Goal: Task Accomplishment & Management: Manage account settings

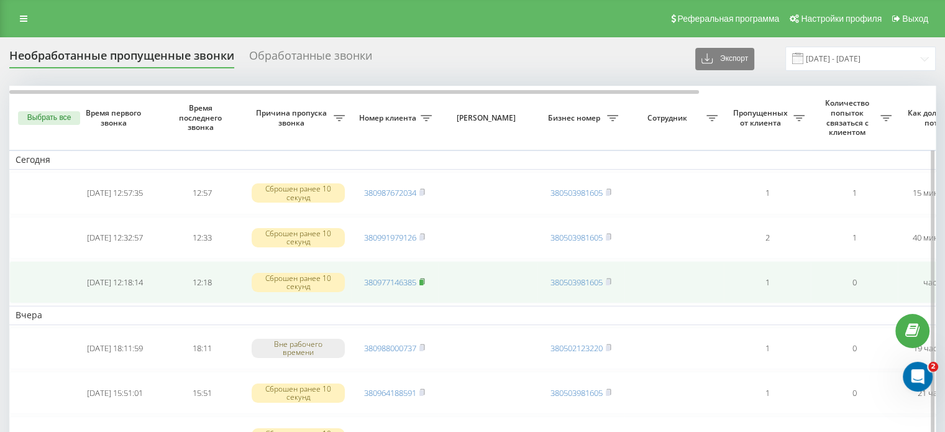
click at [423, 280] on rect at bounding box center [421, 283] width 4 height 6
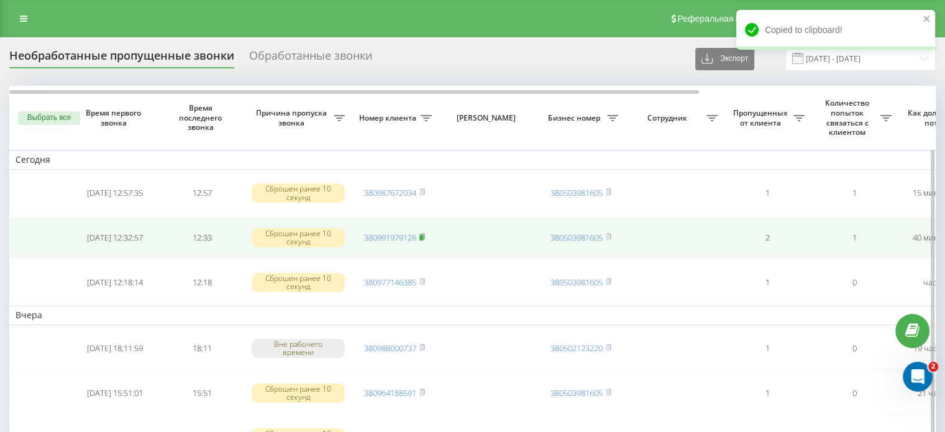
click at [423, 233] on icon at bounding box center [422, 236] width 6 height 7
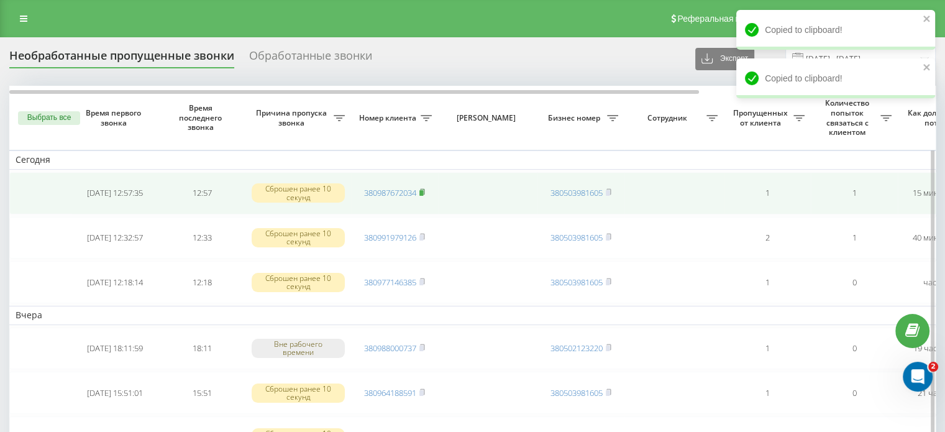
click at [423, 194] on rect at bounding box center [421, 193] width 4 height 6
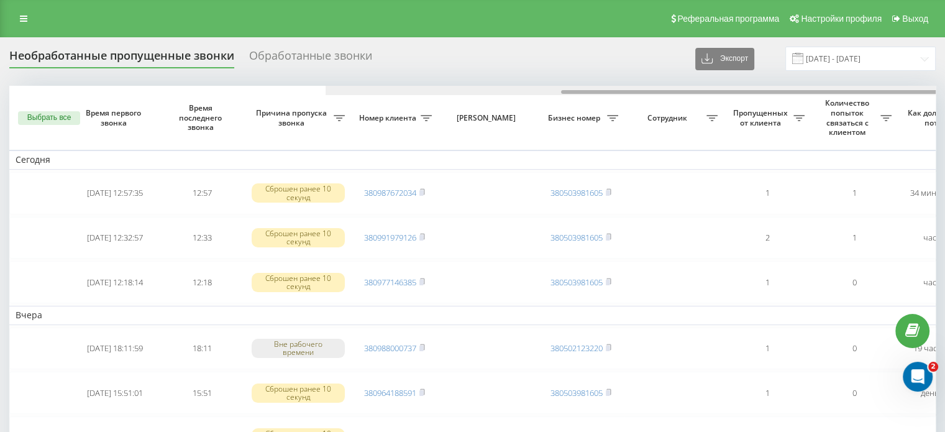
scroll to position [0, 316]
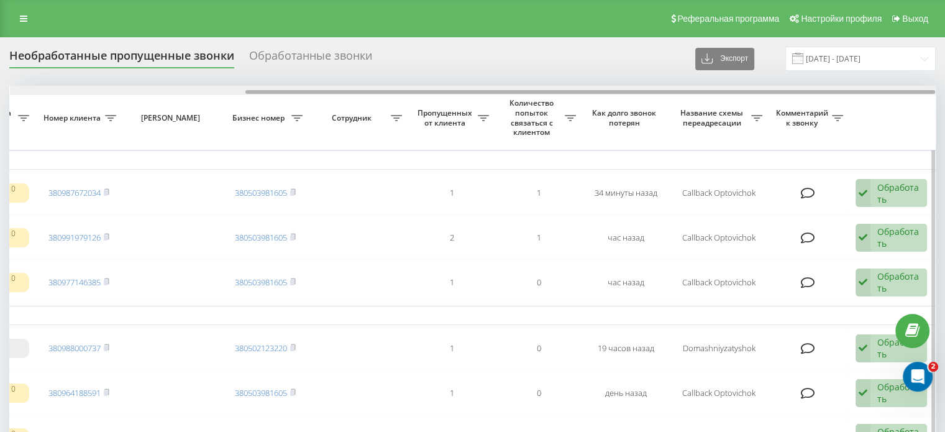
drag, startPoint x: 400, startPoint y: 89, endPoint x: 547, endPoint y: 91, distance: 147.3
click at [547, 91] on div at bounding box center [473, 90] width 926 height 9
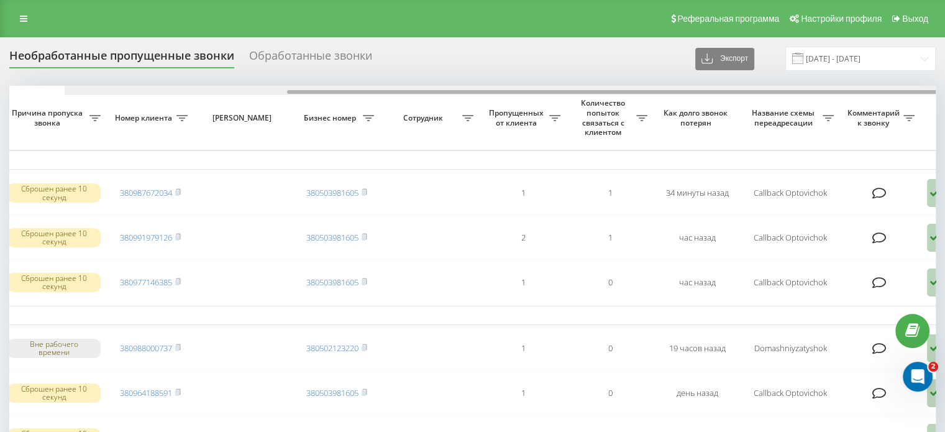
scroll to position [0, 0]
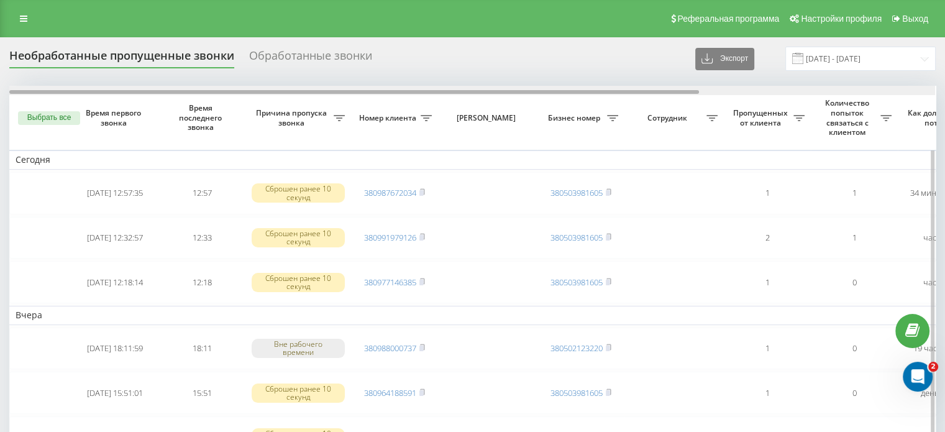
drag, startPoint x: 507, startPoint y: 91, endPoint x: 198, endPoint y: 90, distance: 308.8
click at [198, 90] on div at bounding box center [354, 92] width 690 height 4
drag, startPoint x: 455, startPoint y: 91, endPoint x: 343, endPoint y: 99, distance: 112.7
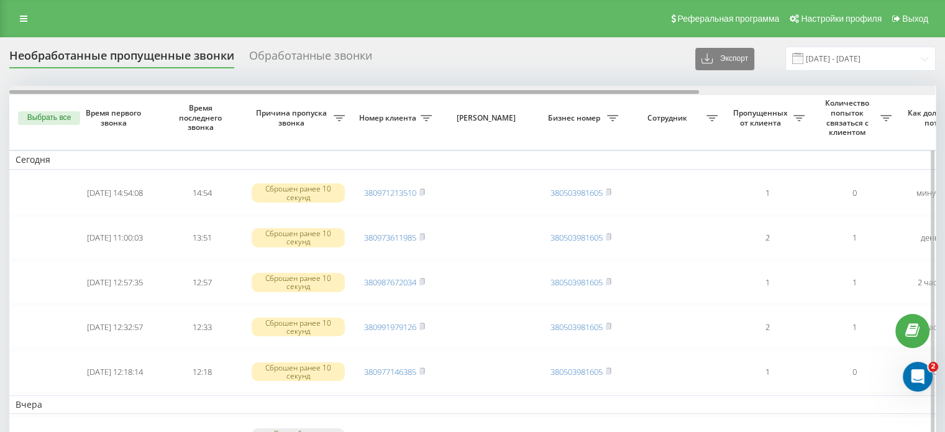
scroll to position [0, 316]
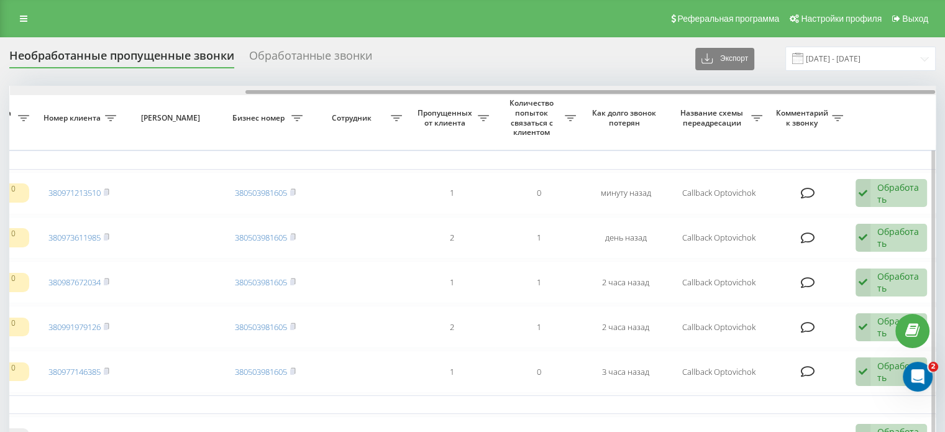
drag, startPoint x: 456, startPoint y: 88, endPoint x: 580, endPoint y: 93, distance: 123.7
click at [580, 91] on div at bounding box center [473, 90] width 926 height 9
drag, startPoint x: 444, startPoint y: 88, endPoint x: 238, endPoint y: 91, distance: 206.3
click at [238, 91] on div at bounding box center [473, 90] width 926 height 9
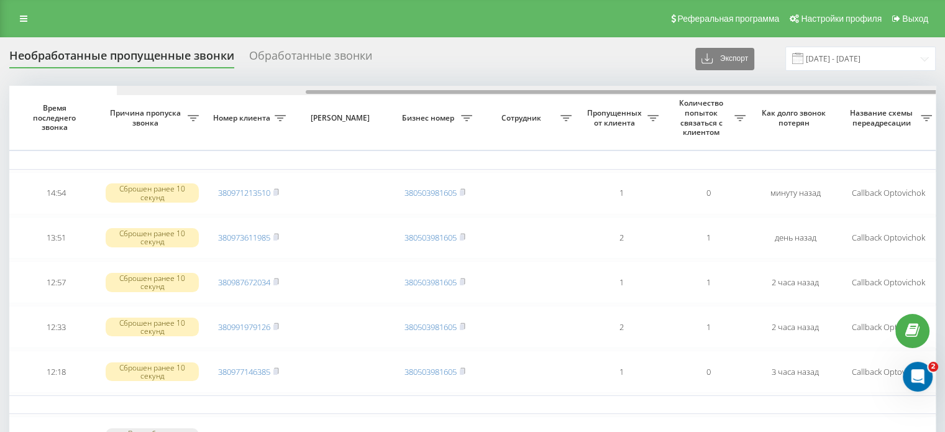
scroll to position [0, 0]
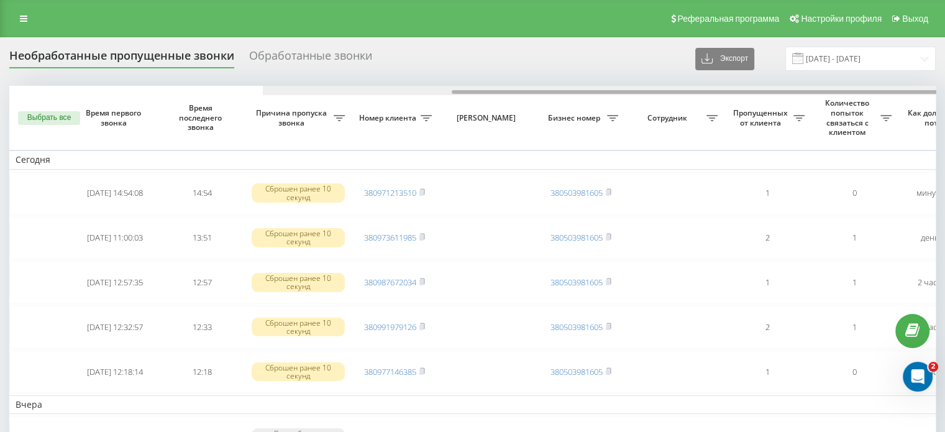
drag, startPoint x: 353, startPoint y: 93, endPoint x: 88, endPoint y: 87, distance: 264.7
click at [263, 87] on div at bounding box center [726, 90] width 926 height 9
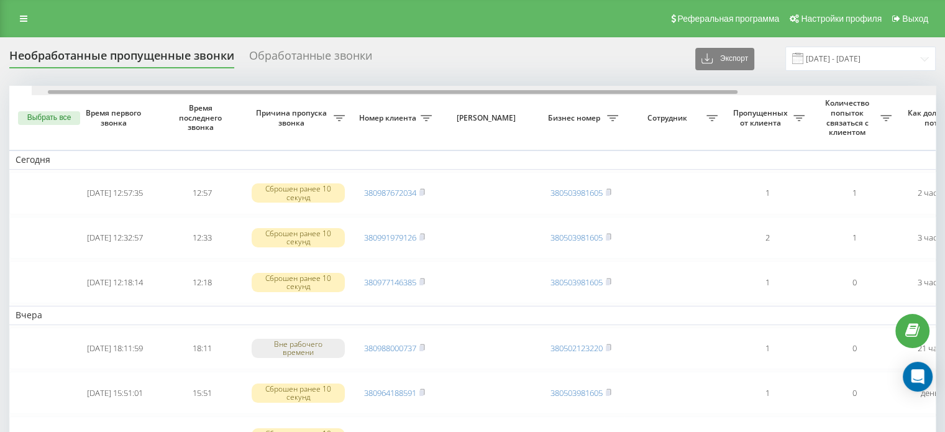
drag, startPoint x: 450, startPoint y: 89, endPoint x: 350, endPoint y: 92, distance: 100.1
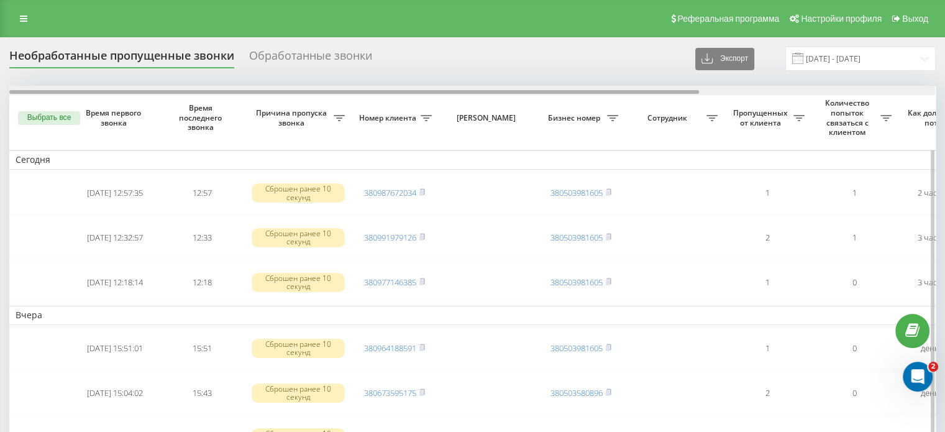
scroll to position [0, 316]
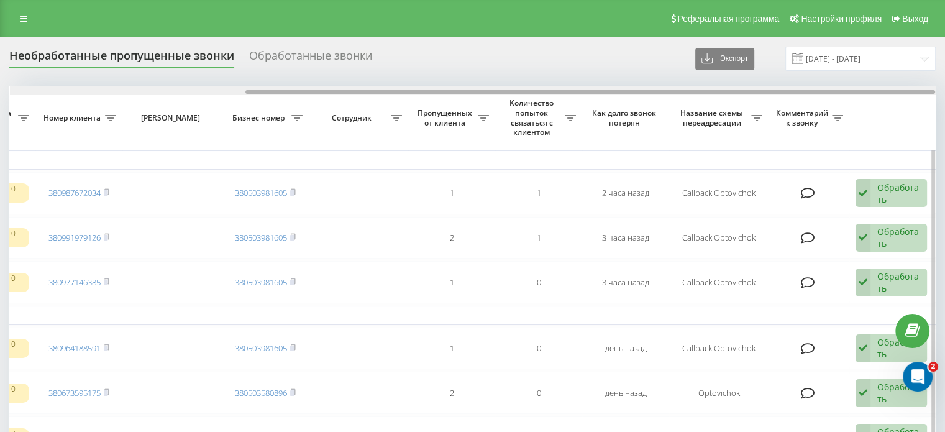
drag, startPoint x: 445, startPoint y: 89, endPoint x: 721, endPoint y: 89, distance: 275.8
click at [721, 89] on div at bounding box center [473, 90] width 926 height 9
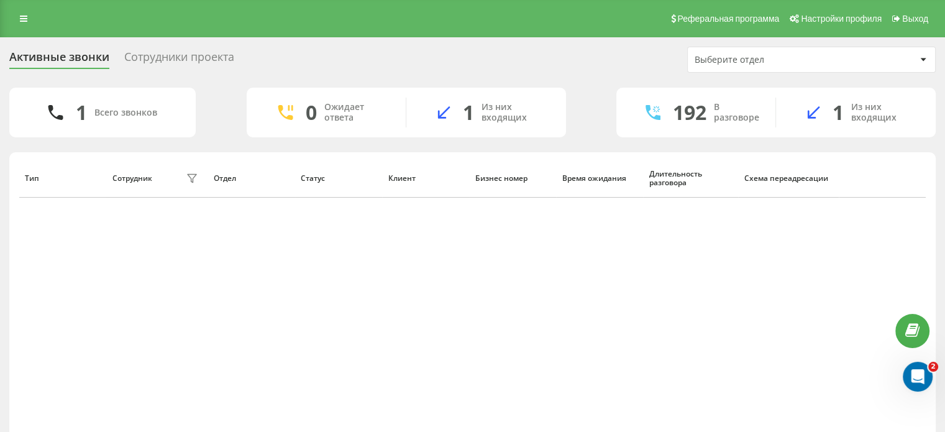
click at [160, 62] on div "Сотрудники проекта" at bounding box center [179, 59] width 110 height 19
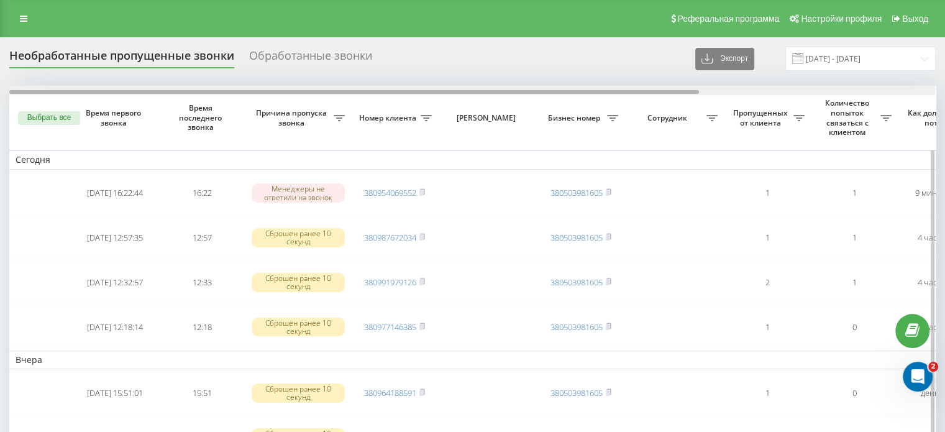
drag, startPoint x: 356, startPoint y: 90, endPoint x: 155, endPoint y: 144, distance: 208.3
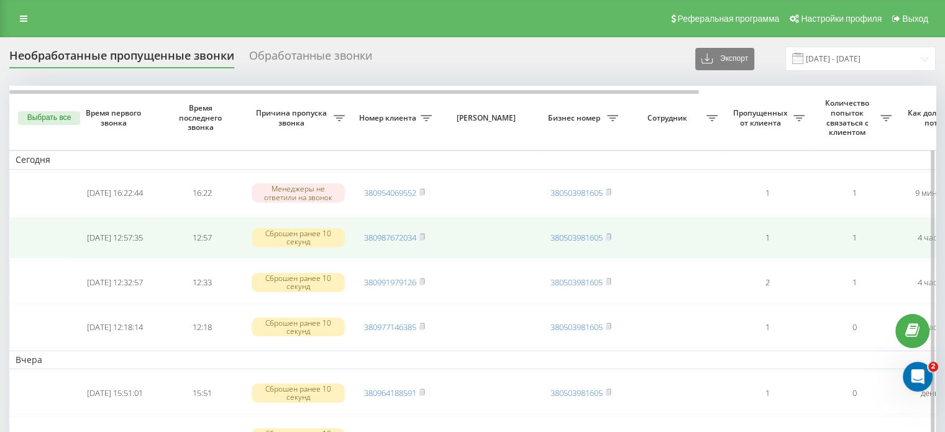
drag, startPoint x: 424, startPoint y: 281, endPoint x: 452, endPoint y: 236, distance: 52.7
click at [425, 280] on icon at bounding box center [422, 281] width 6 height 7
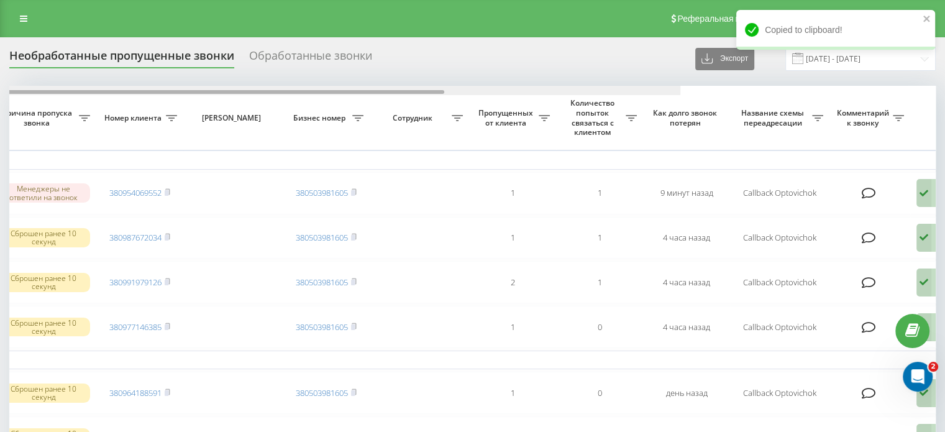
scroll to position [0, 316]
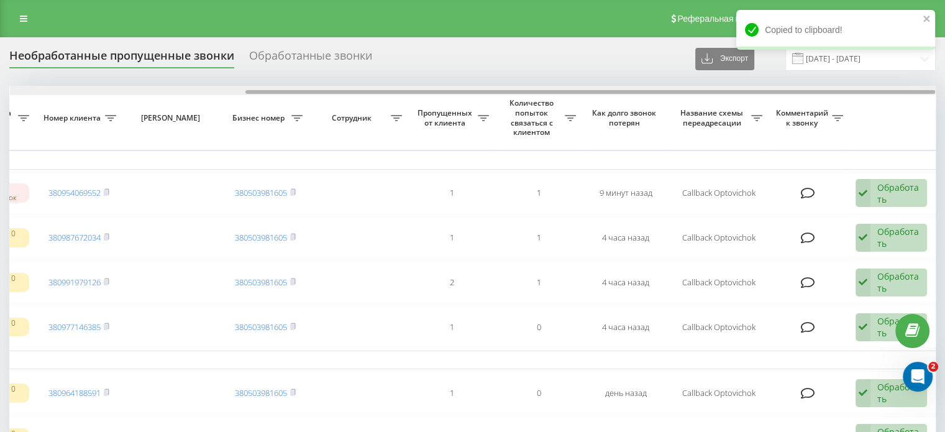
drag, startPoint x: 588, startPoint y: 90, endPoint x: 931, endPoint y: 81, distance: 343.7
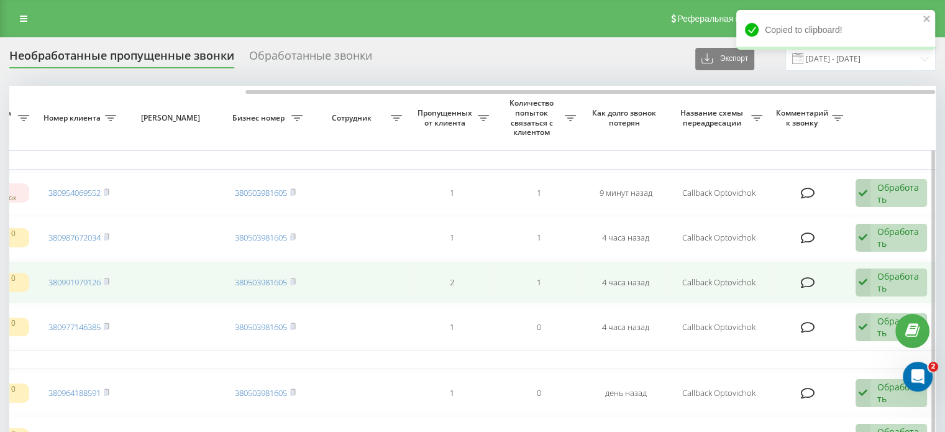
click at [874, 280] on div "Обработать Не удалось связаться Связался с клиентом с помощью другого канала Кл…" at bounding box center [890, 282] width 71 height 29
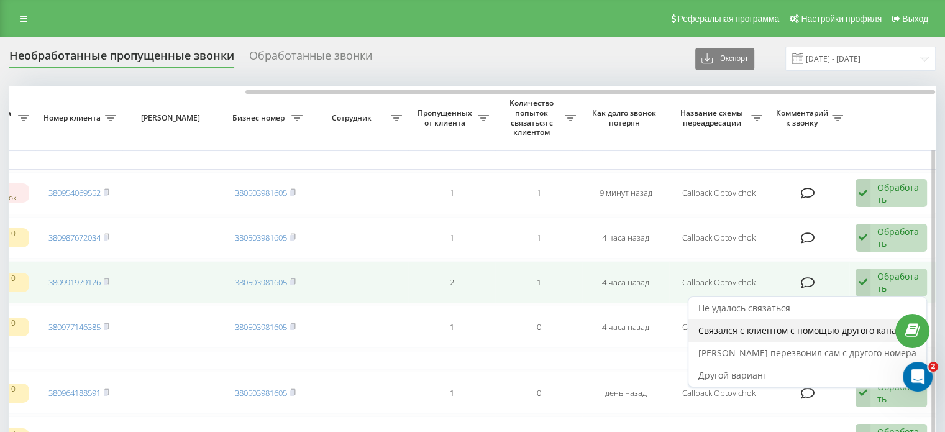
click at [832, 327] on span "Связался с клиентом с помощью другого канала" at bounding box center [802, 330] width 208 height 12
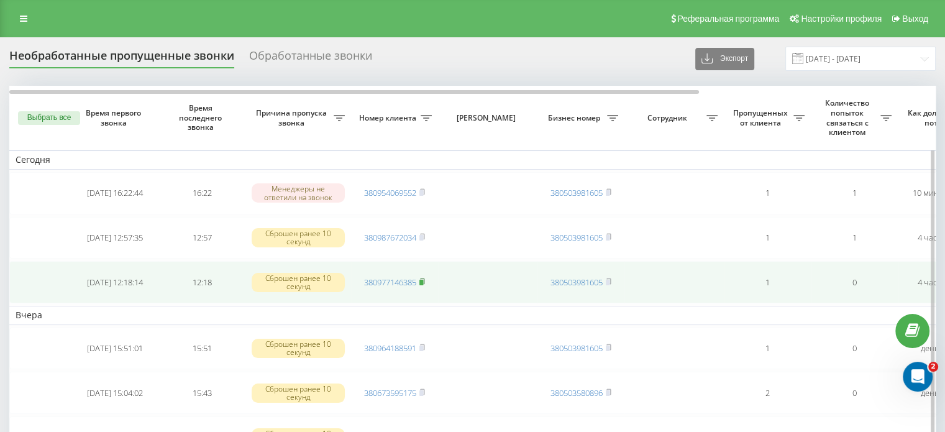
click at [423, 280] on rect at bounding box center [421, 283] width 4 height 6
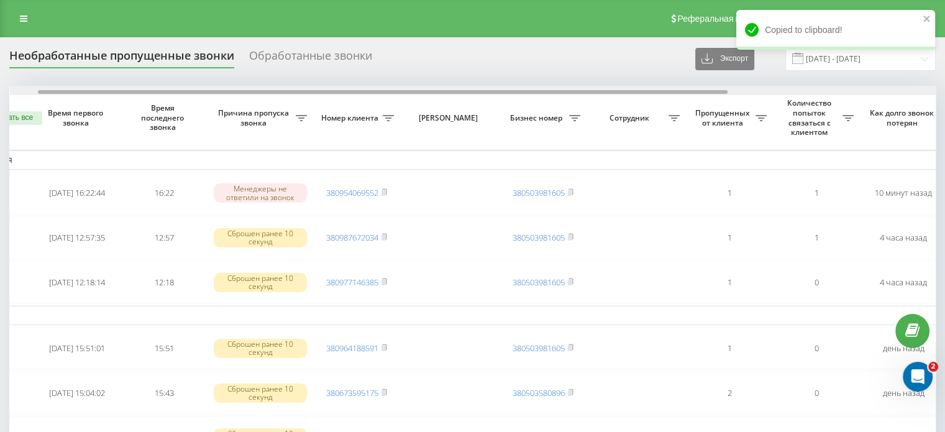
scroll to position [0, 27]
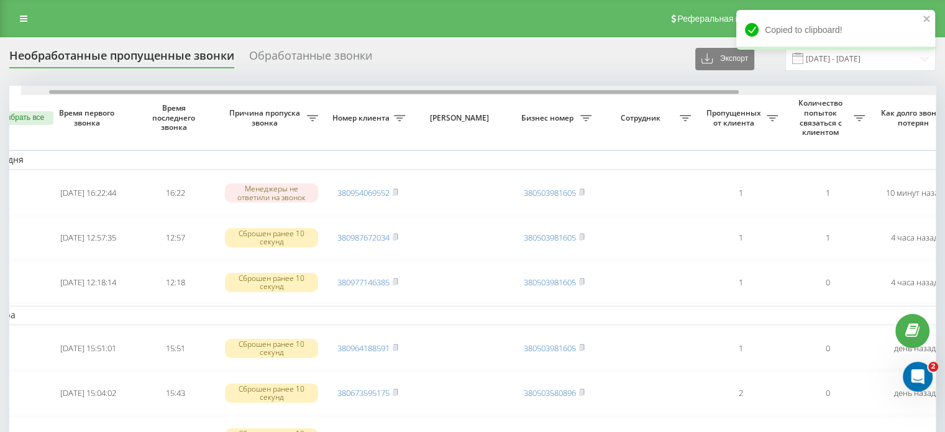
drag, startPoint x: 323, startPoint y: 92, endPoint x: 343, endPoint y: 84, distance: 21.5
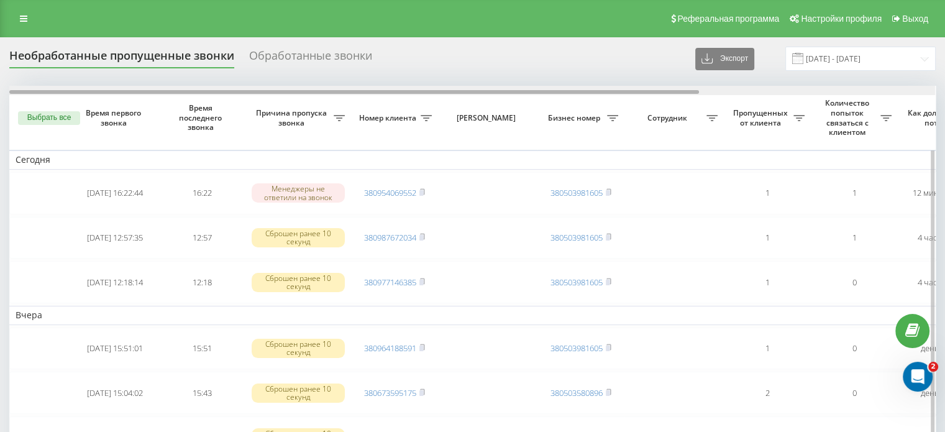
scroll to position [0, 316]
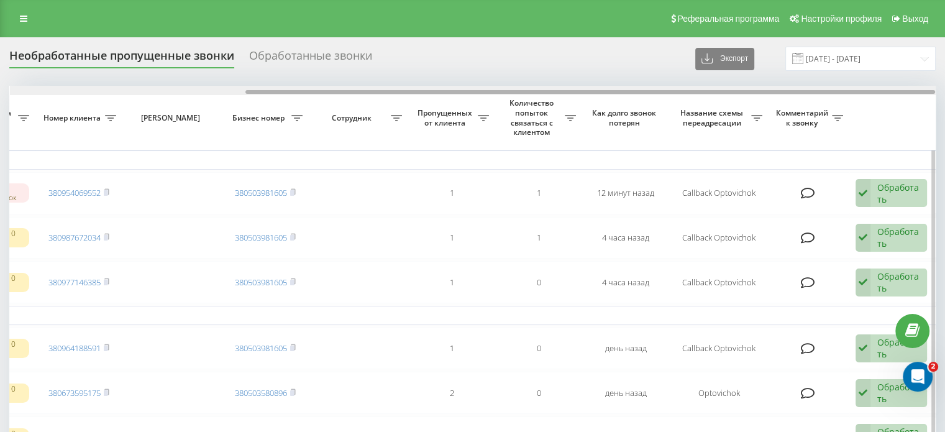
drag, startPoint x: 501, startPoint y: 88, endPoint x: 826, endPoint y: 91, distance: 324.9
click at [826, 91] on div at bounding box center [473, 90] width 926 height 9
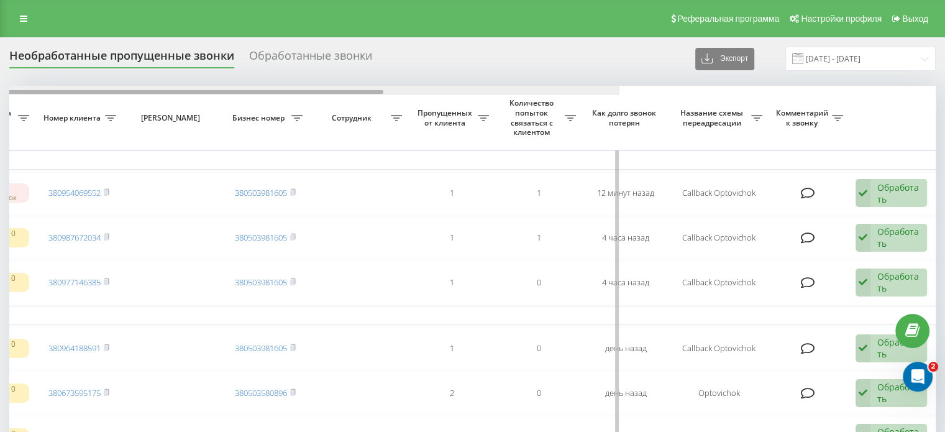
scroll to position [0, 0]
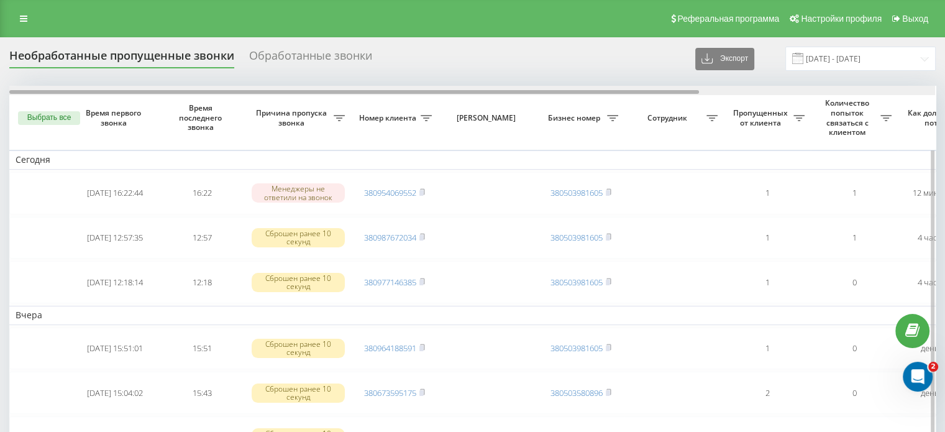
drag, startPoint x: 637, startPoint y: 93, endPoint x: 129, endPoint y: 134, distance: 509.2
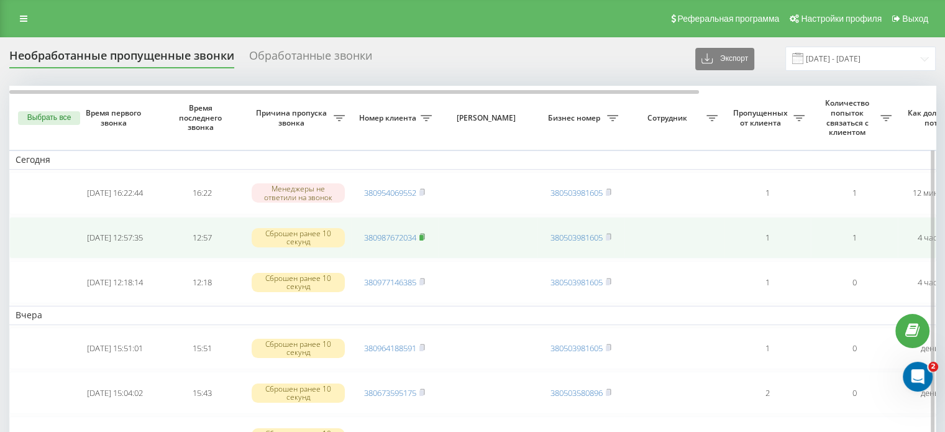
click at [424, 234] on icon at bounding box center [422, 237] width 4 height 6
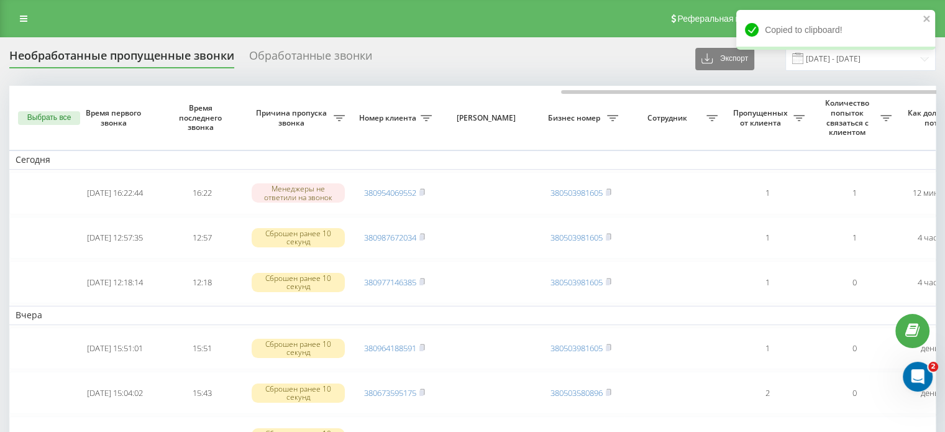
scroll to position [0, 316]
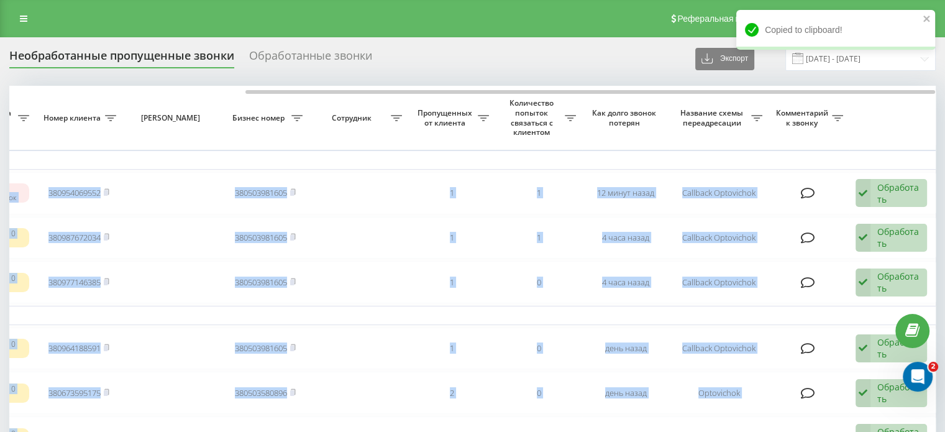
drag, startPoint x: 597, startPoint y: 89, endPoint x: 953, endPoint y: 106, distance: 356.4
click at [945, 101] on html "optovichok.com.ua Проекты optovichok.com.ua Дашборд Центр обращений Журнал звон…" at bounding box center [472, 216] width 945 height 432
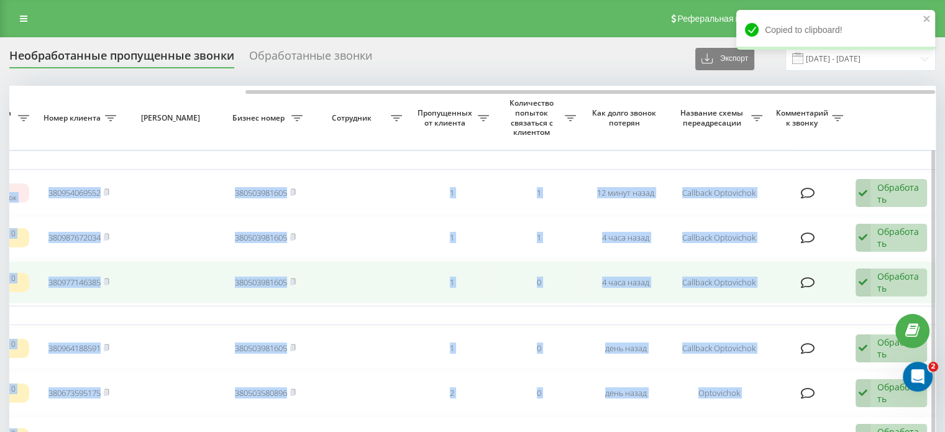
click at [890, 281] on div "Обработать" at bounding box center [898, 282] width 43 height 24
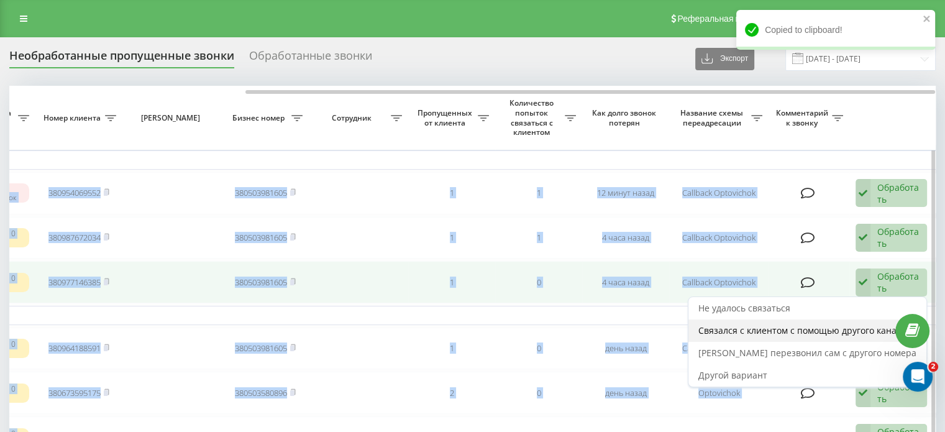
click at [834, 326] on span "Связался с клиентом с помощью другого канала" at bounding box center [802, 330] width 208 height 12
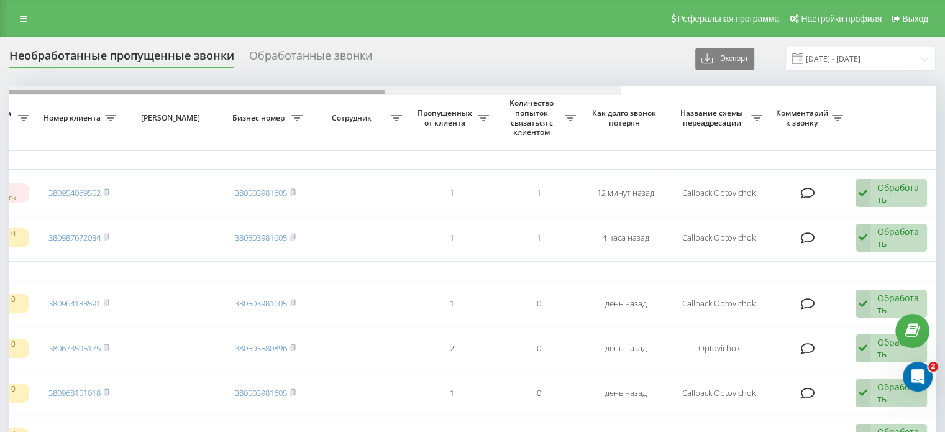
drag, startPoint x: 593, startPoint y: 91, endPoint x: 938, endPoint y: 102, distance: 345.6
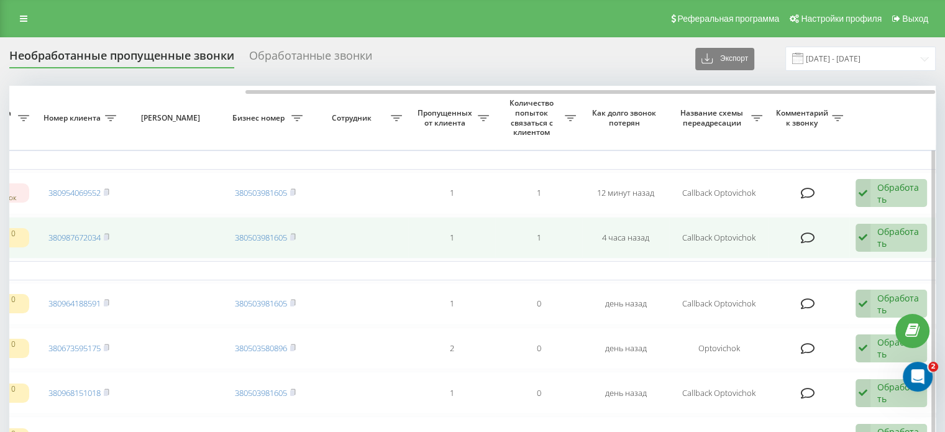
click at [895, 233] on div "Обработать" at bounding box center [898, 238] width 43 height 24
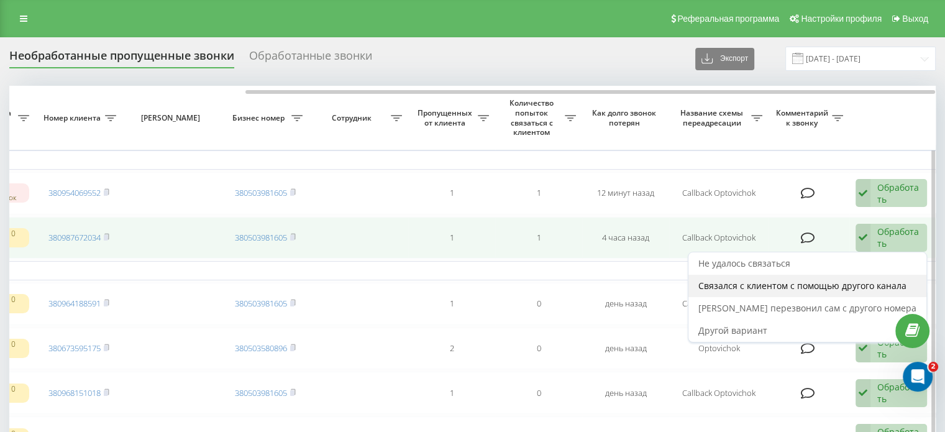
click at [851, 280] on span "Связался с клиентом с помощью другого канала" at bounding box center [802, 286] width 208 height 12
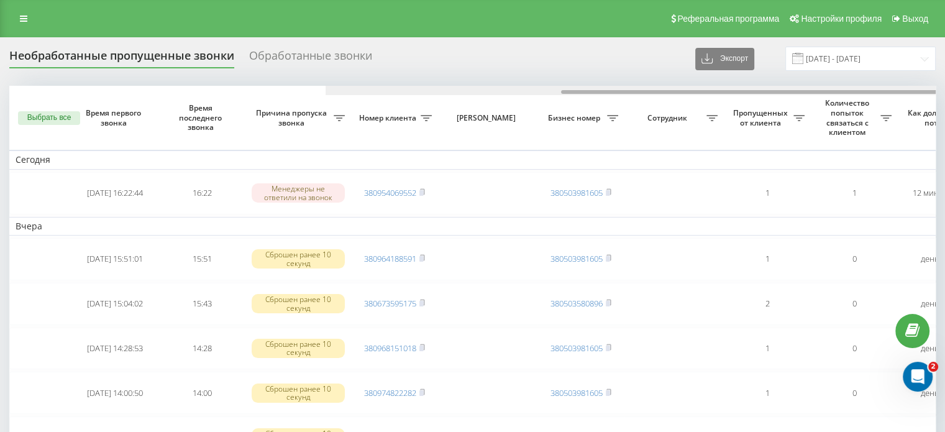
scroll to position [0, 316]
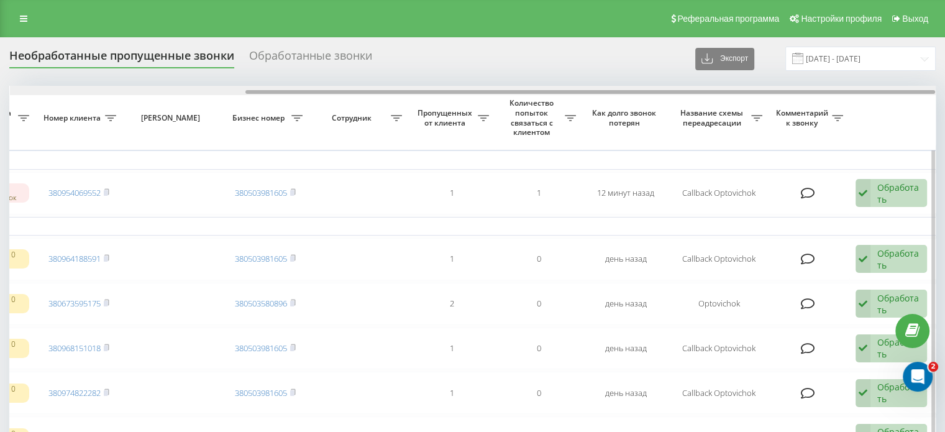
drag, startPoint x: 432, startPoint y: 89, endPoint x: 832, endPoint y: 87, distance: 400.1
click at [832, 87] on div at bounding box center [473, 90] width 926 height 9
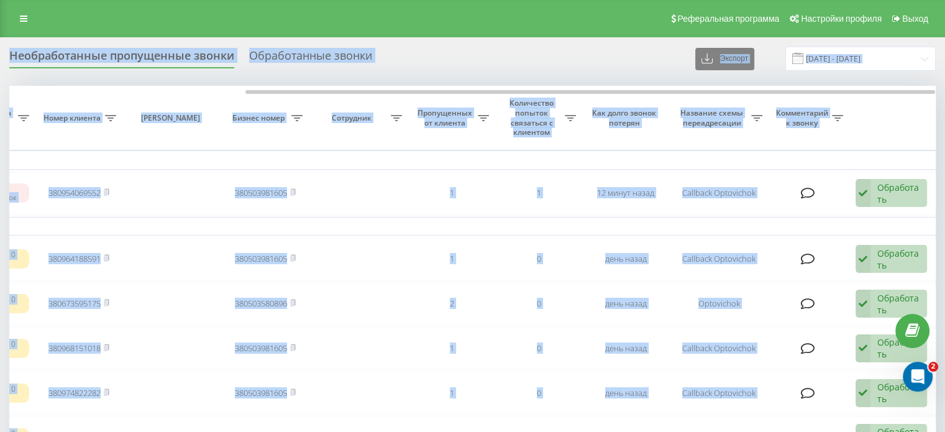
drag, startPoint x: 284, startPoint y: 94, endPoint x: 5, endPoint y: 57, distance: 281.5
click at [479, 59] on div "Необработанные пропущенные звонки Обработанные звонки Экспорт .csv .xlsx 22.08.…" at bounding box center [472, 59] width 926 height 24
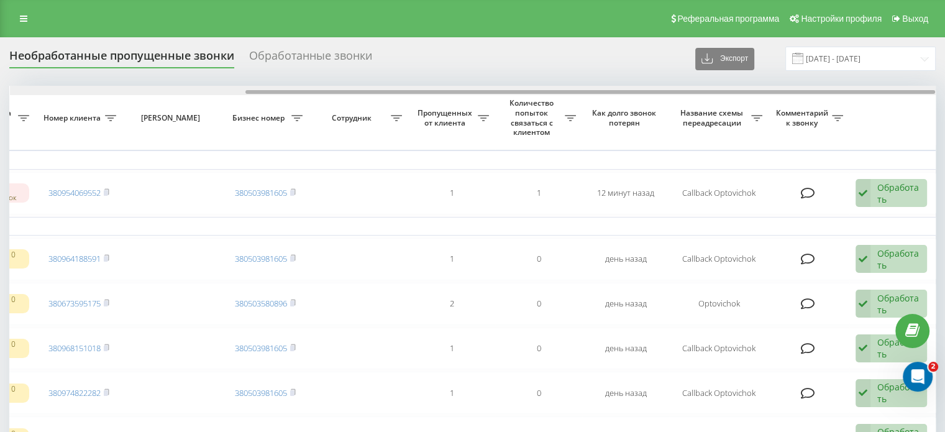
scroll to position [0, 0]
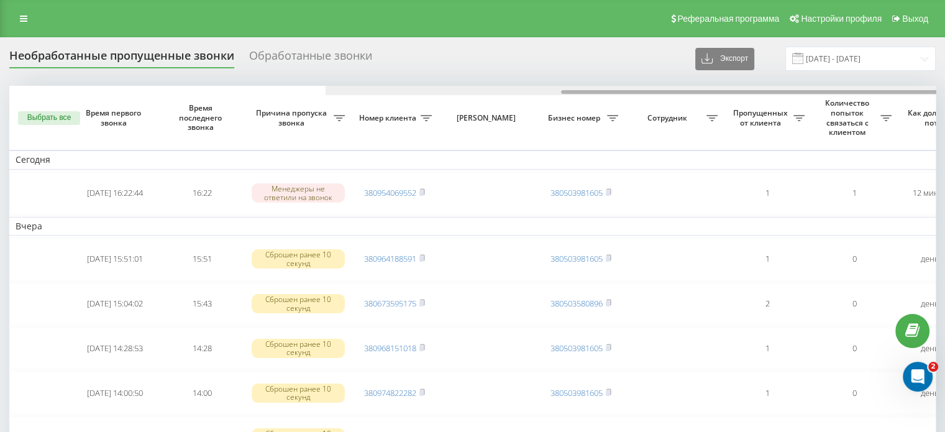
drag, startPoint x: 448, startPoint y: 94, endPoint x: 60, endPoint y: 48, distance: 390.9
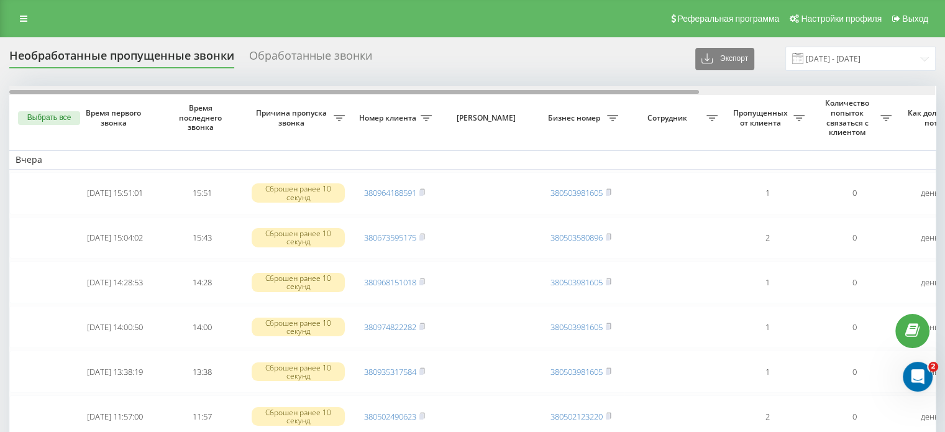
drag, startPoint x: 420, startPoint y: 91, endPoint x: 192, endPoint y: 49, distance: 231.8
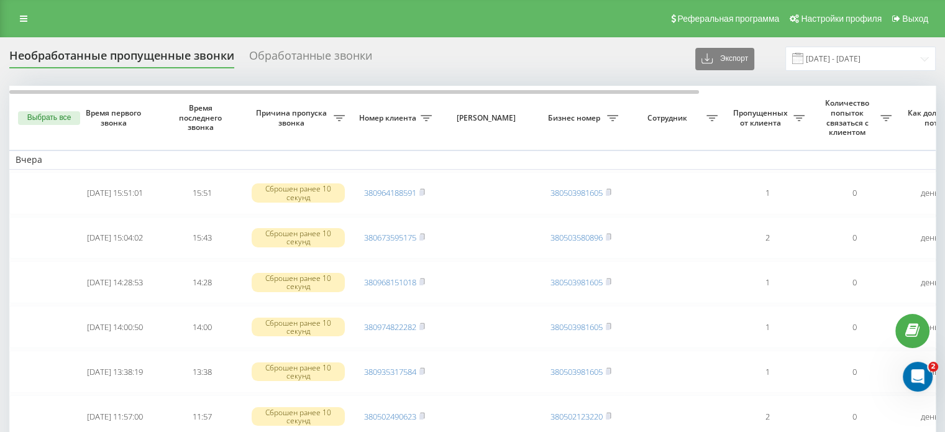
click at [340, 50] on div "Обработанные звонки" at bounding box center [310, 58] width 123 height 19
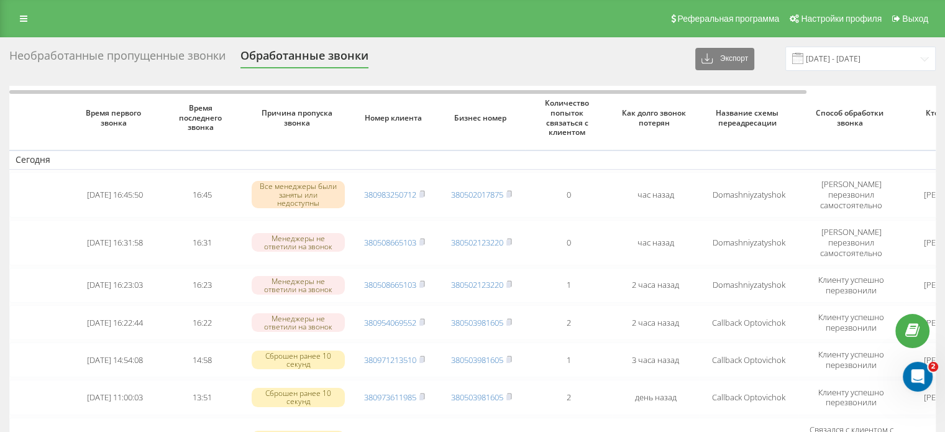
click at [137, 63] on div "Необработанные пропущенные звонки" at bounding box center [117, 58] width 216 height 19
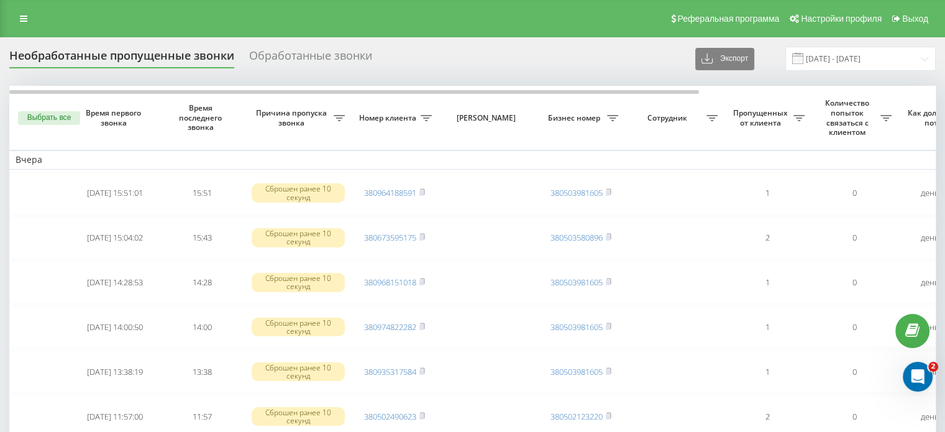
click at [278, 55] on div "Обработанные звонки" at bounding box center [310, 58] width 123 height 19
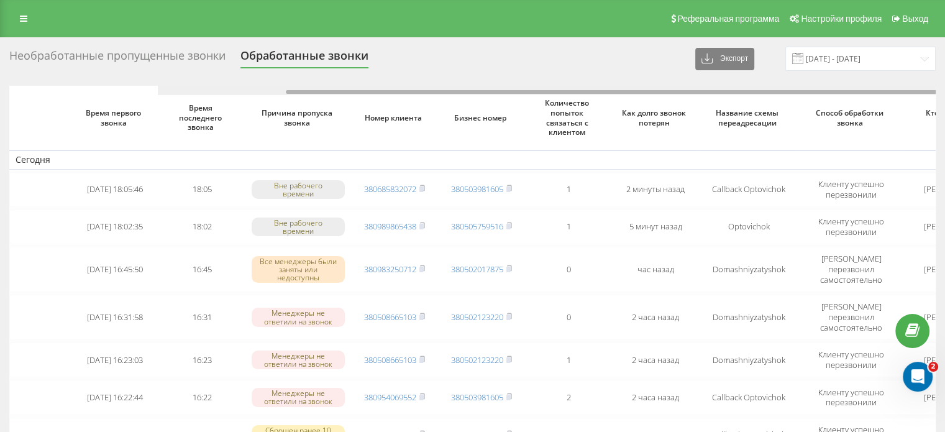
scroll to position [0, 148]
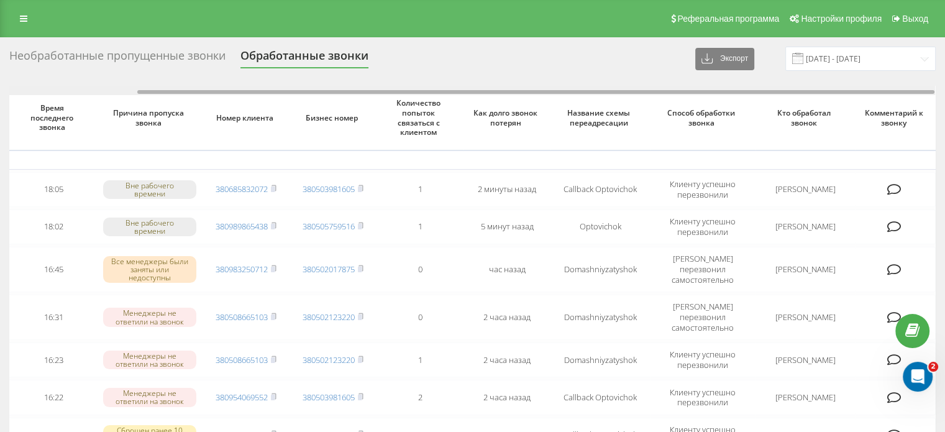
drag, startPoint x: 516, startPoint y: 89, endPoint x: 731, endPoint y: 90, distance: 215.0
click at [731, 90] on div at bounding box center [472, 90] width 926 height 9
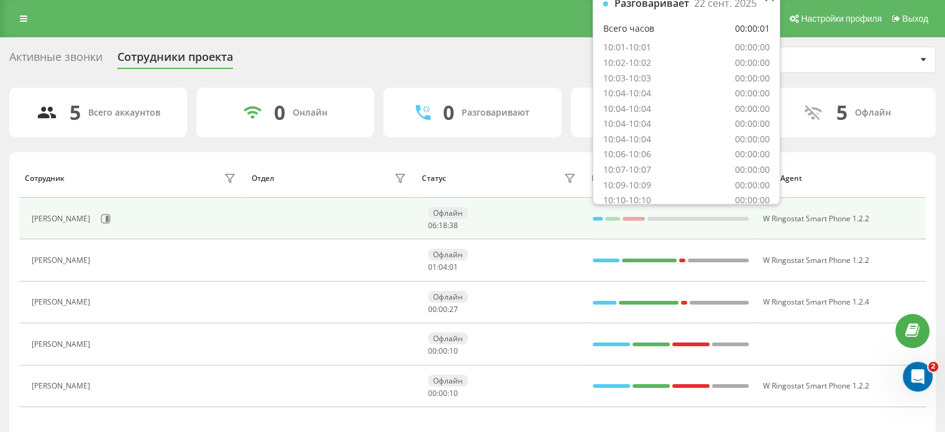
click at [595, 218] on div at bounding box center [598, 219] width 10 height 4
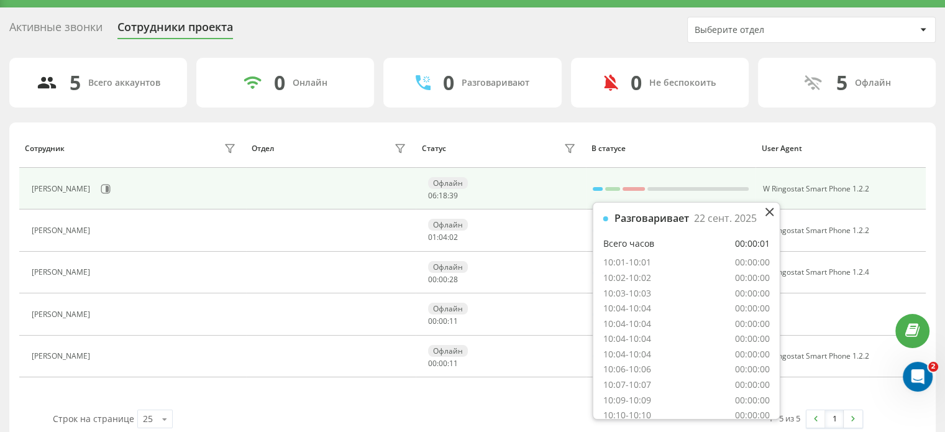
scroll to position [47, 0]
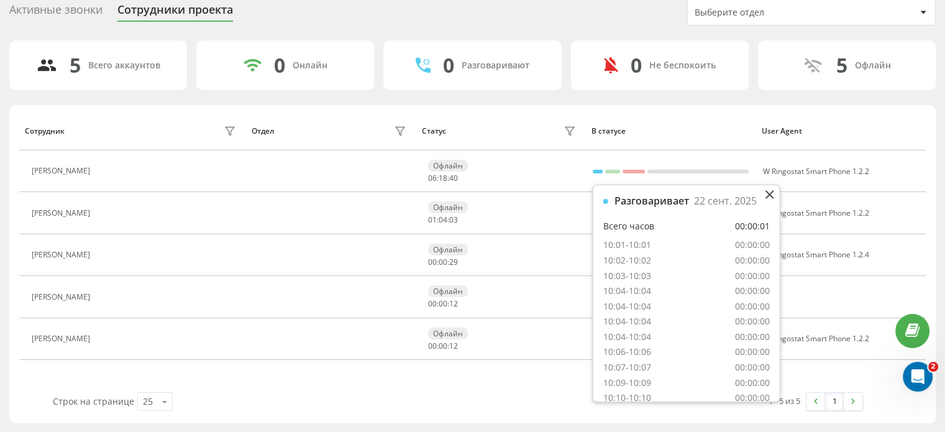
click at [551, 386] on div "1 - 5 из 5 1" at bounding box center [665, 401] width 414 height 36
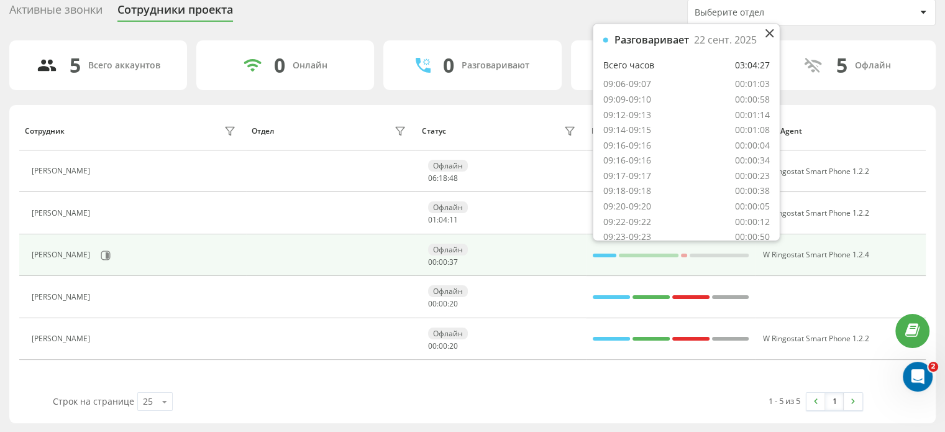
click at [604, 253] on div at bounding box center [605, 255] width 24 height 4
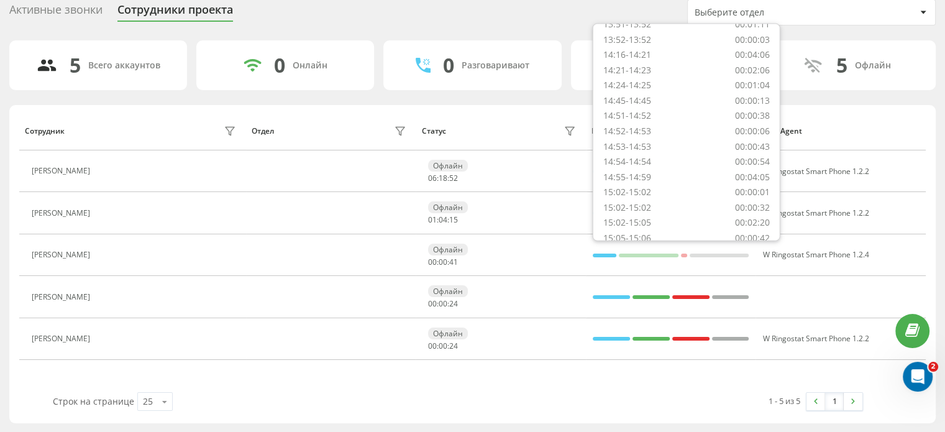
scroll to position [2204, 0]
click at [590, 397] on div "1 - 5 из 5 1" at bounding box center [665, 401] width 414 height 36
